Goal: Task Accomplishment & Management: Manage account settings

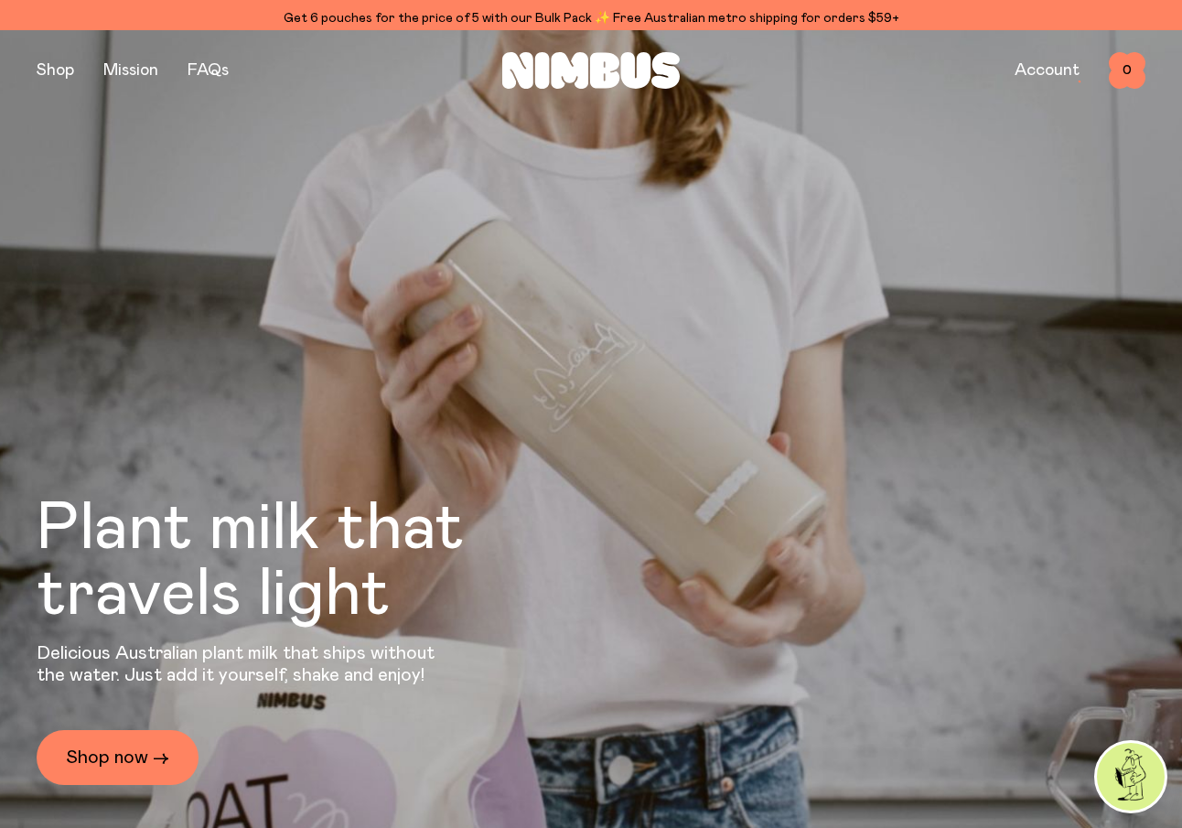
click at [1065, 46] on div "Shop Mission FAQs Account 0 0" at bounding box center [591, 70] width 1109 height 80
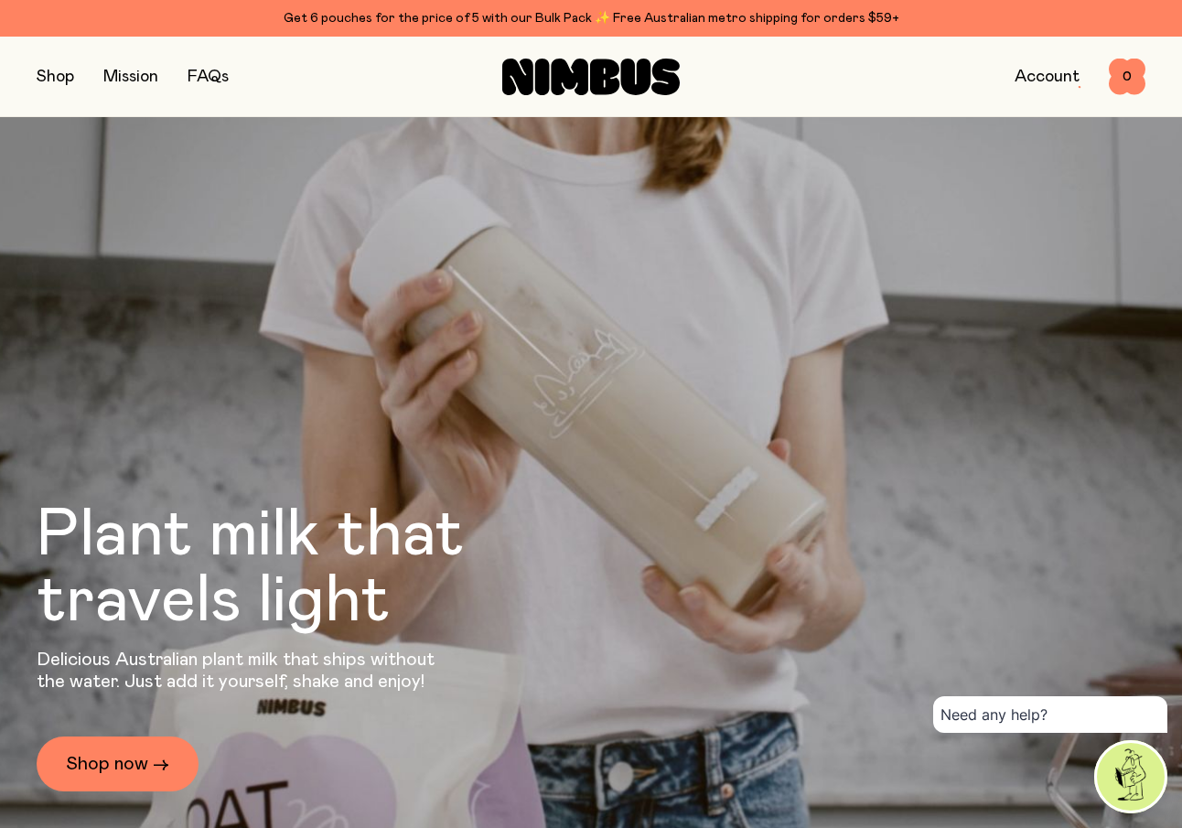
click at [1041, 78] on link "Account" at bounding box center [1046, 77] width 65 height 16
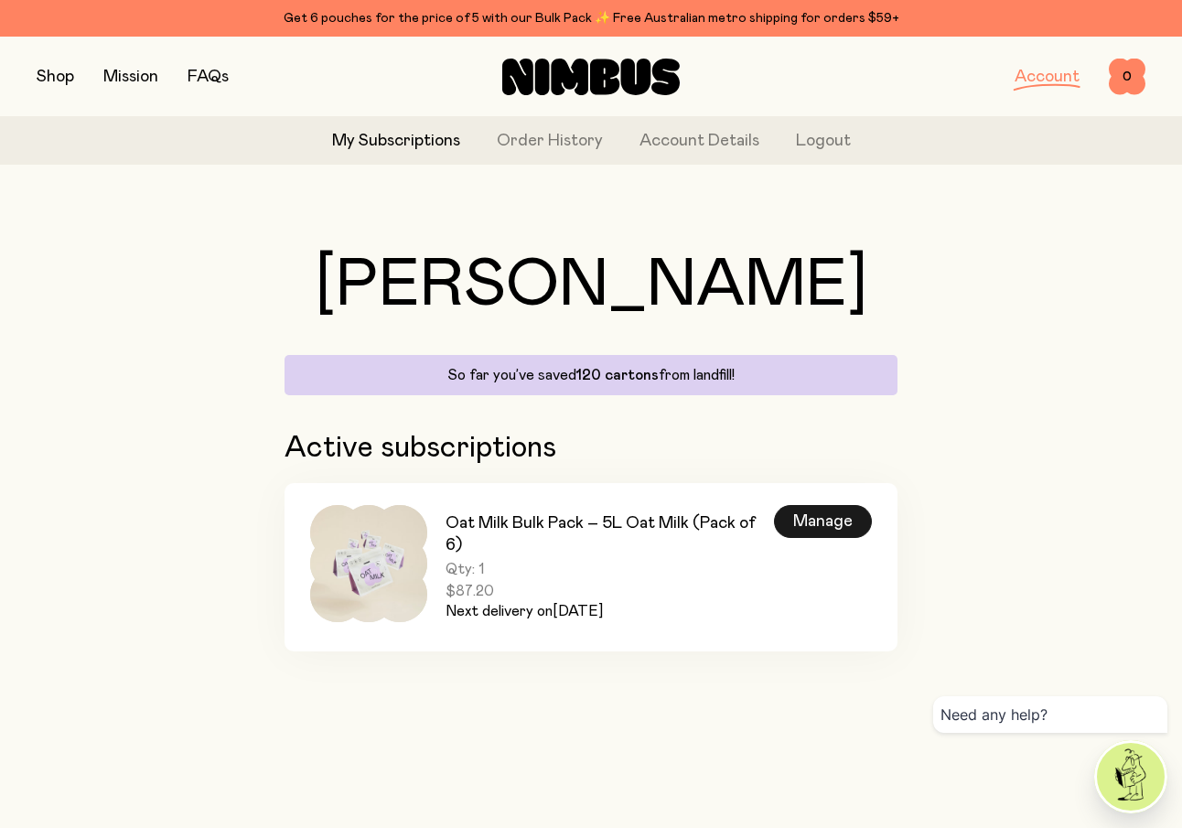
click at [820, 517] on div "Manage" at bounding box center [823, 521] width 98 height 33
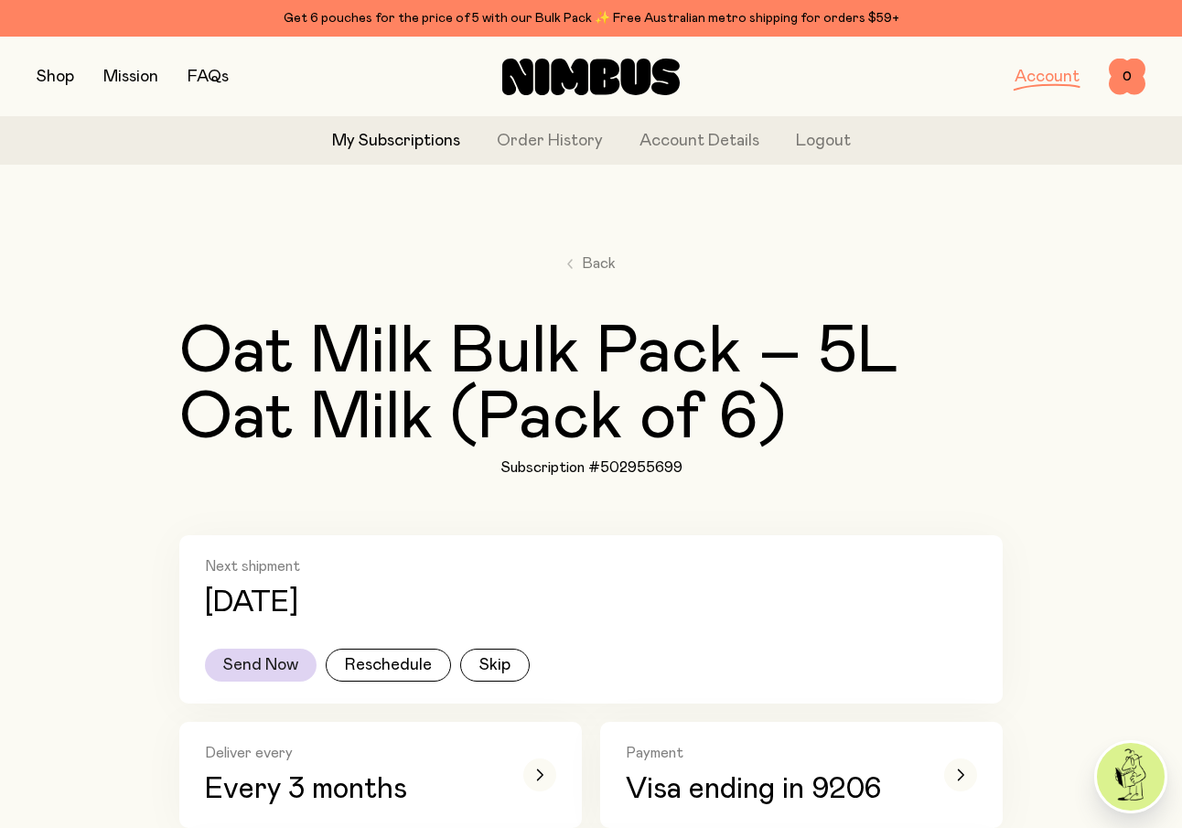
click at [269, 660] on button "Send Now" at bounding box center [261, 665] width 112 height 33
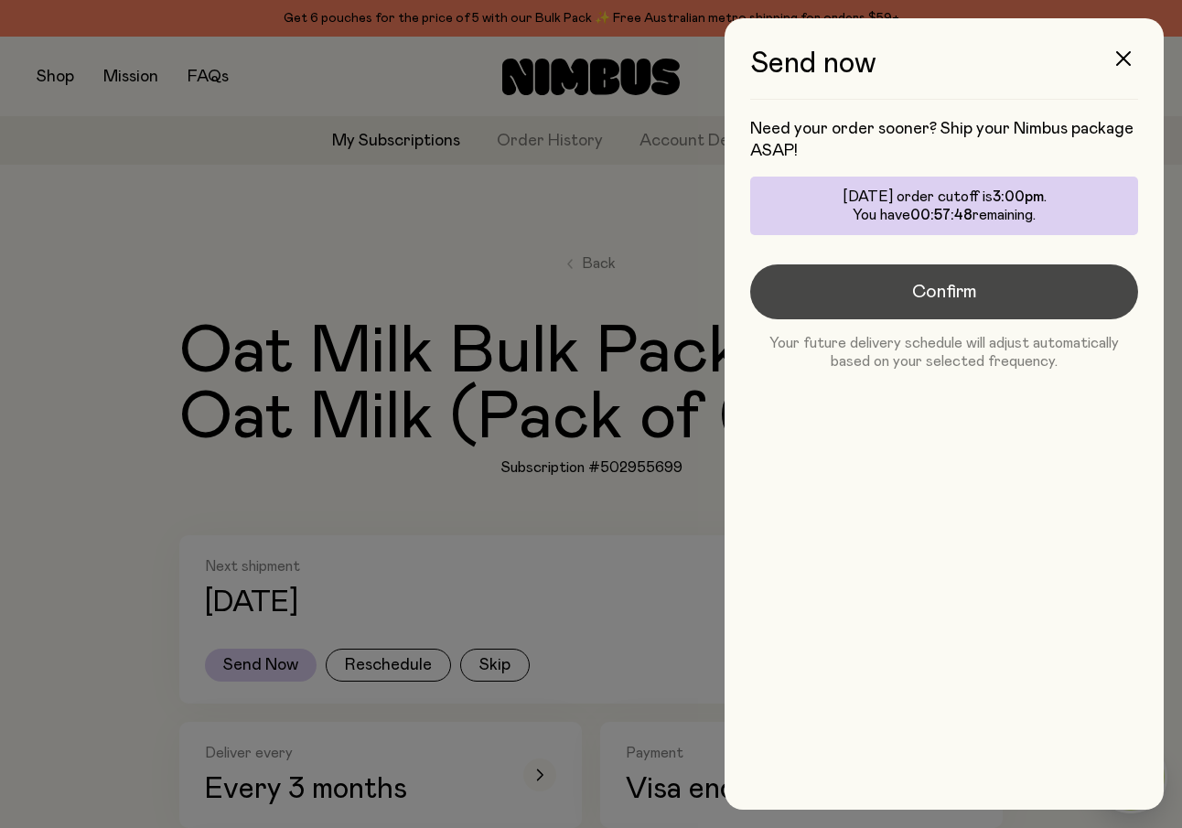
click at [827, 304] on button "Confirm" at bounding box center [944, 291] width 388 height 55
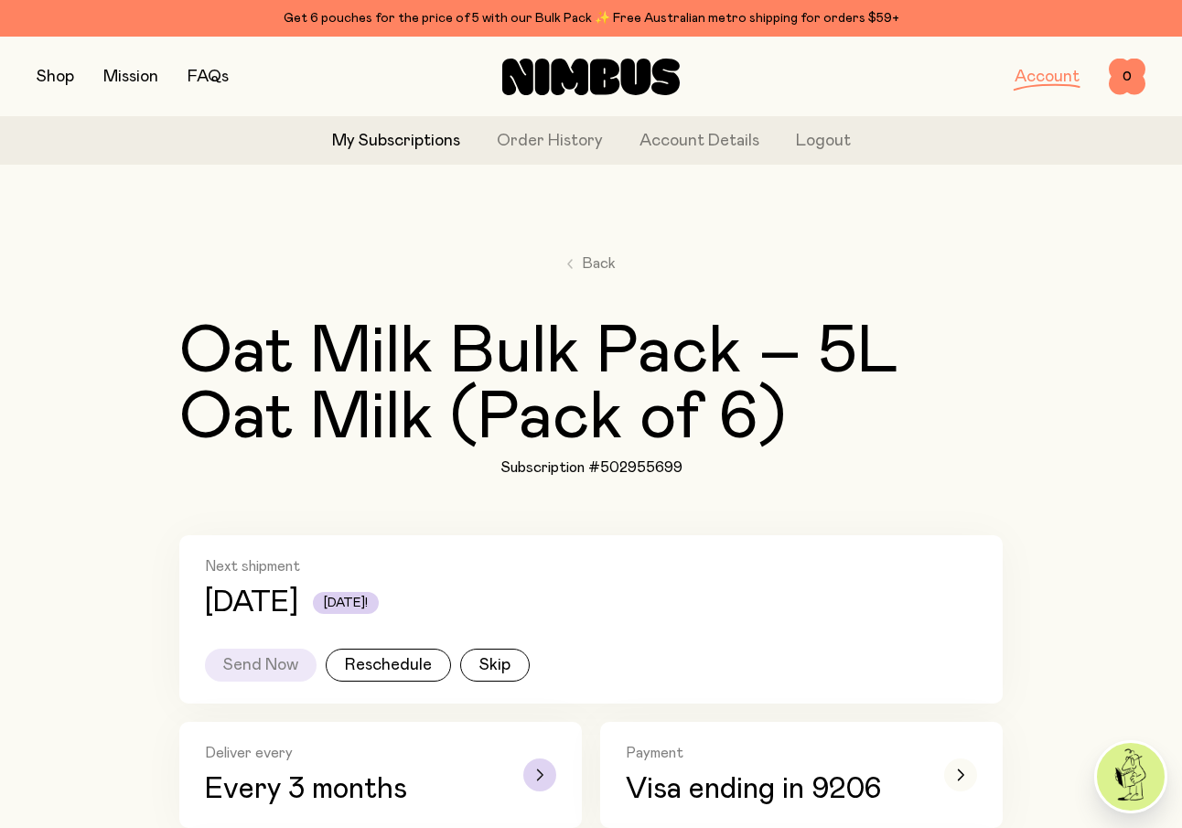
click at [534, 767] on div "button" at bounding box center [539, 774] width 33 height 33
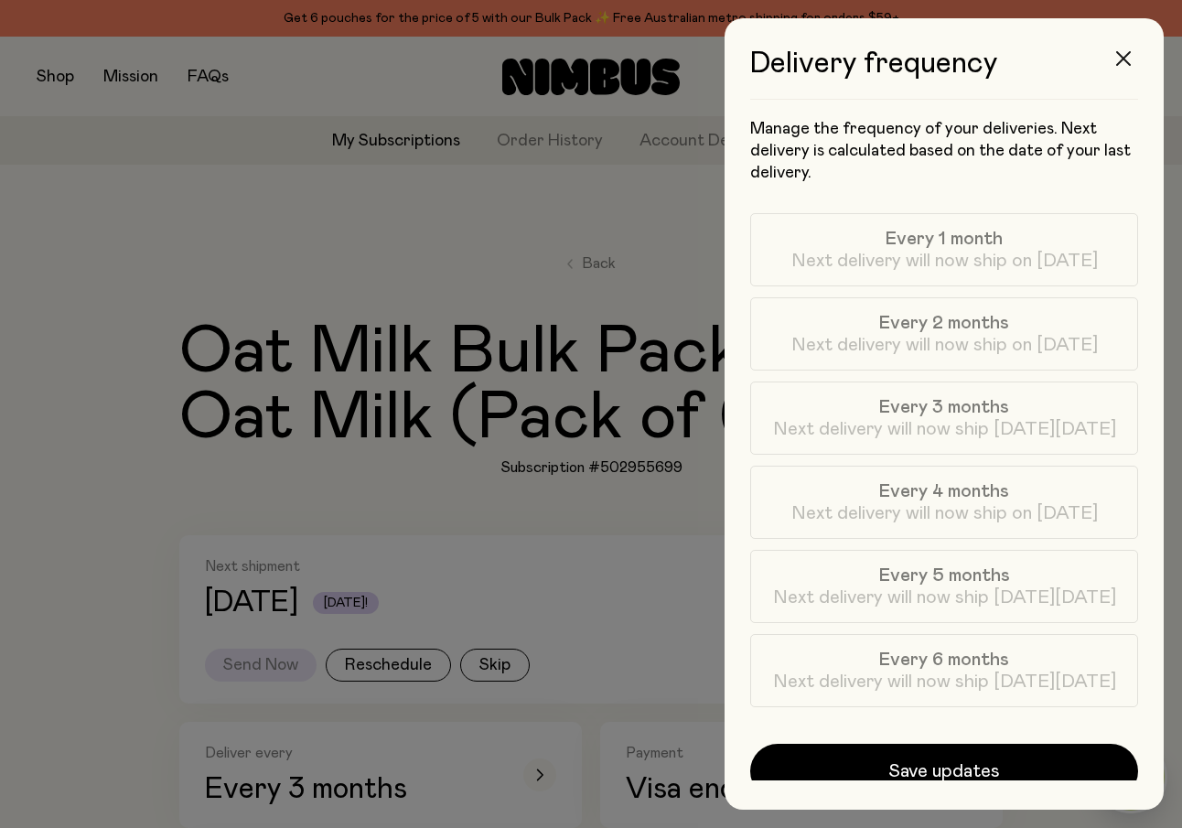
click at [1126, 57] on icon "button" at bounding box center [1123, 58] width 15 height 15
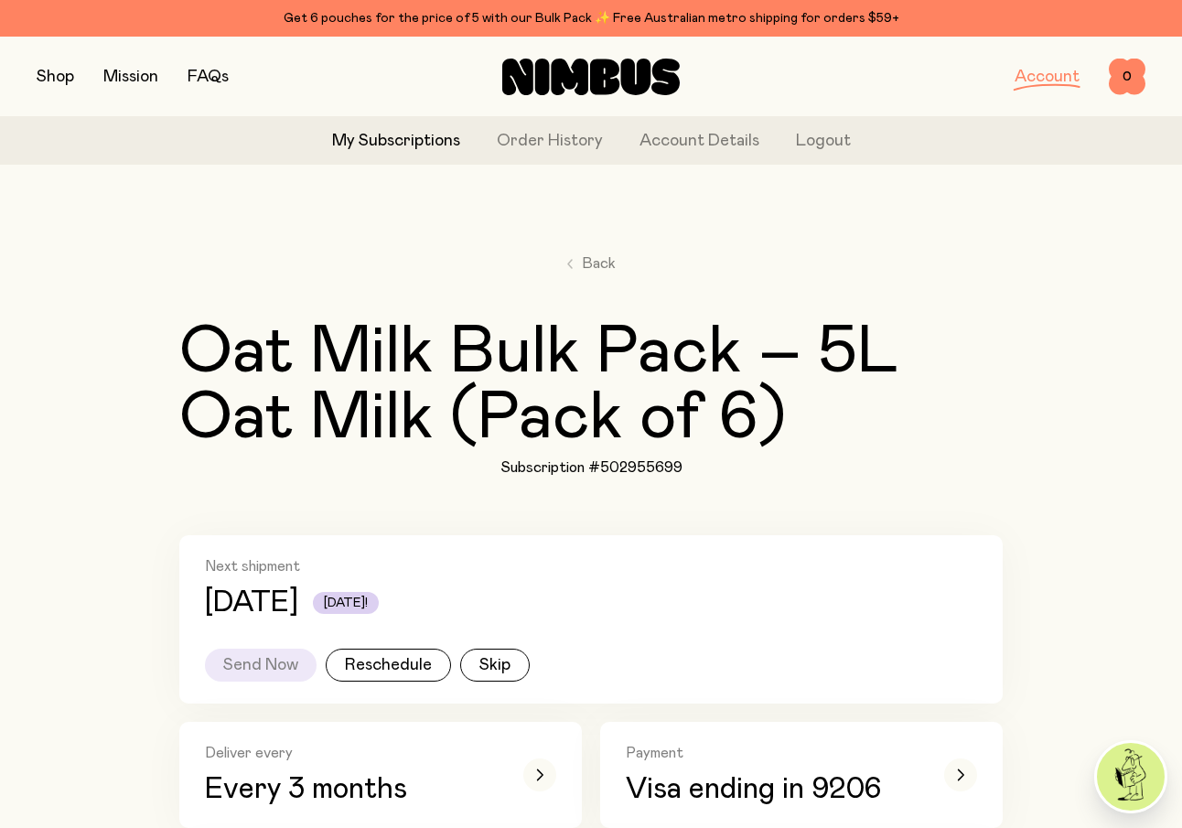
click at [577, 261] on link "Back" at bounding box center [591, 263] width 48 height 22
